Goal: Check status: Check status

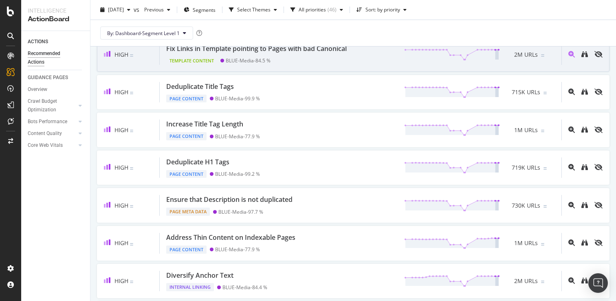
scroll to position [108, 0]
